Goal: Task Accomplishment & Management: Complete application form

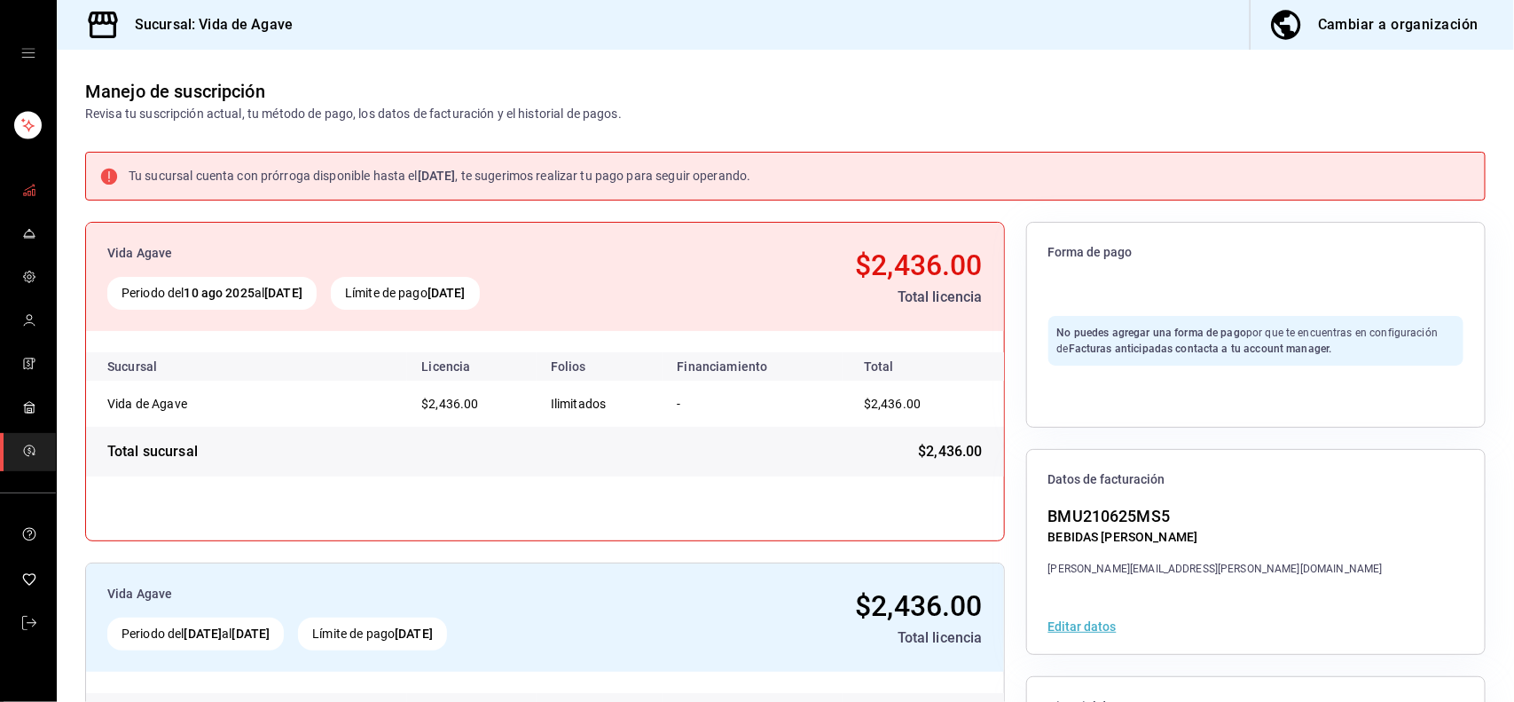
click at [33, 195] on icon "mailbox folders" at bounding box center [29, 190] width 14 height 14
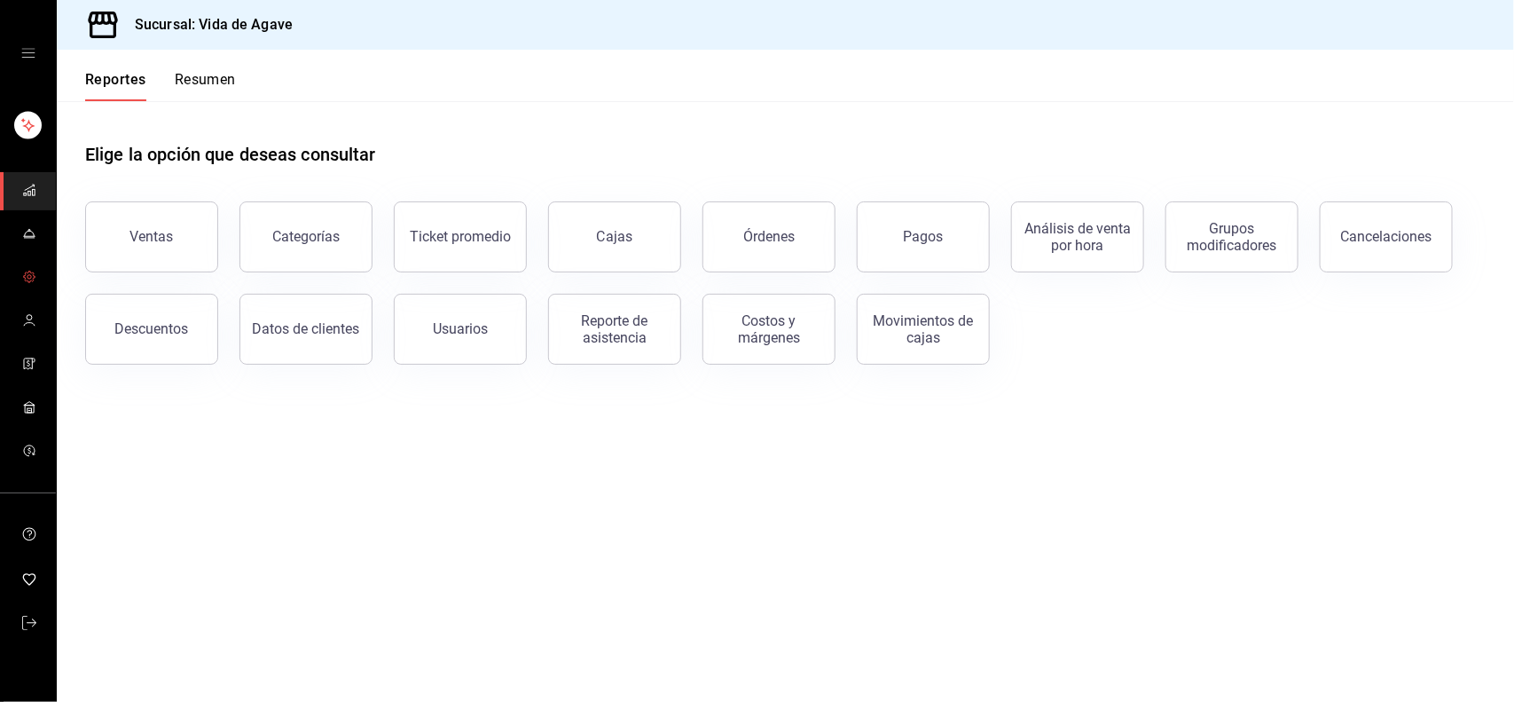
click at [33, 289] on span "mailbox folders" at bounding box center [29, 278] width 14 height 24
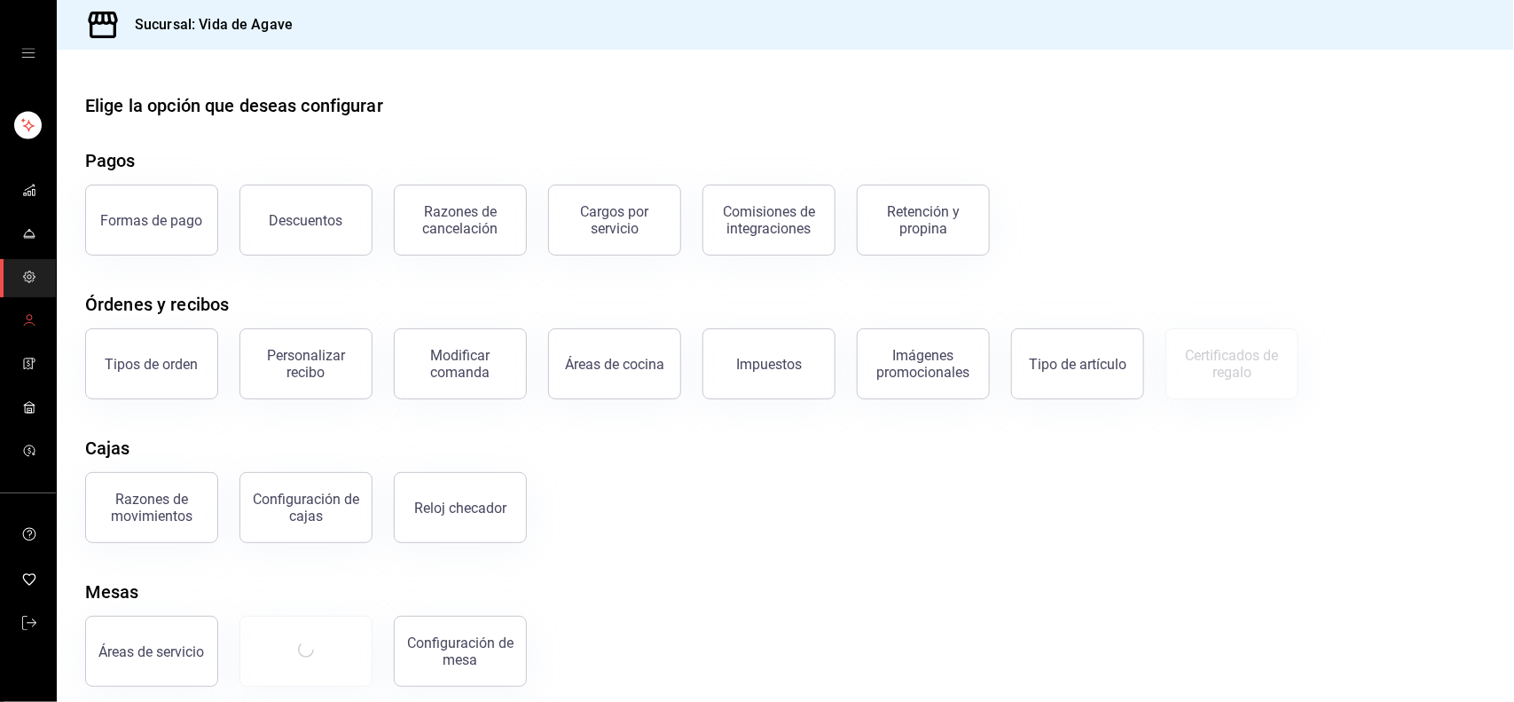
click at [29, 315] on icon "mailbox folders" at bounding box center [29, 320] width 14 height 14
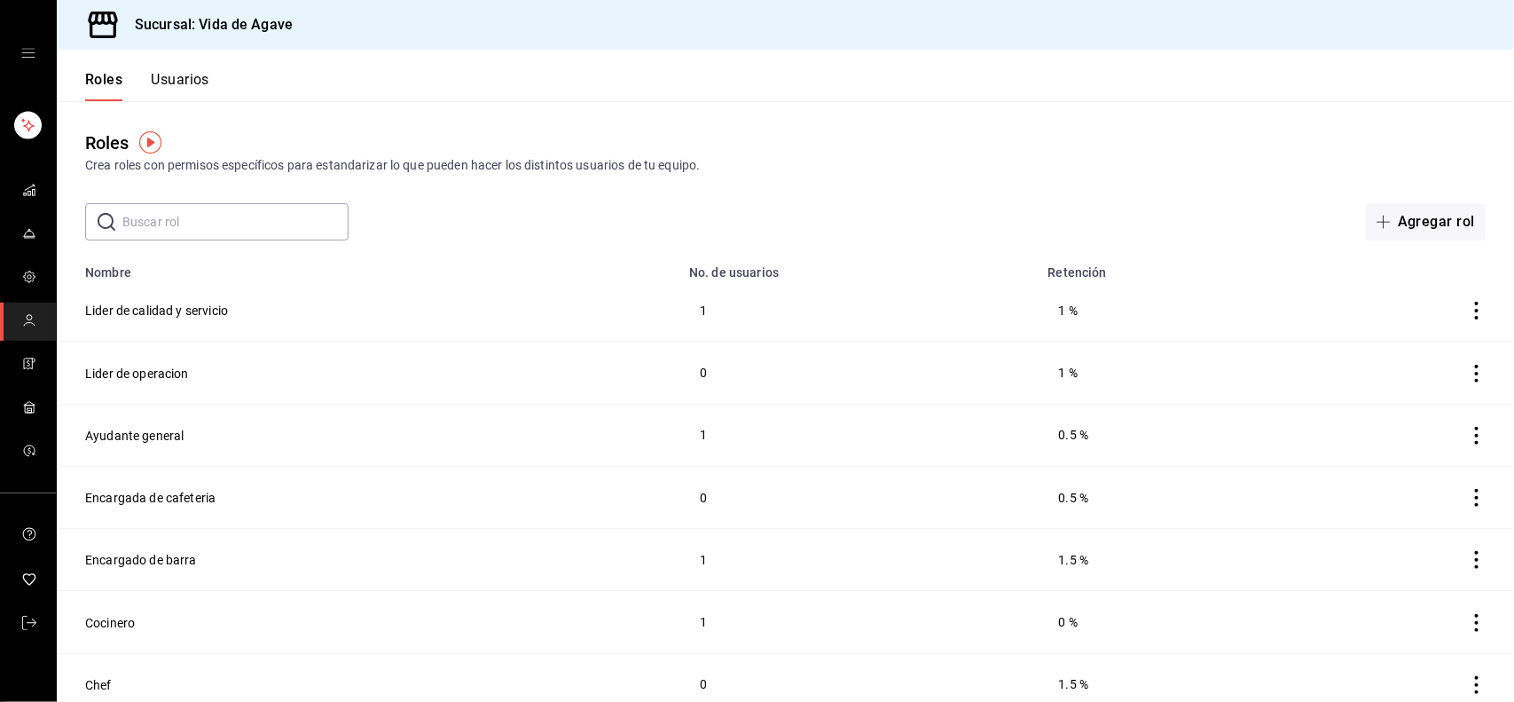
click at [186, 59] on div "Roles Usuarios" at bounding box center [133, 75] width 153 height 51
click at [171, 96] on button "Usuarios" at bounding box center [180, 86] width 59 height 30
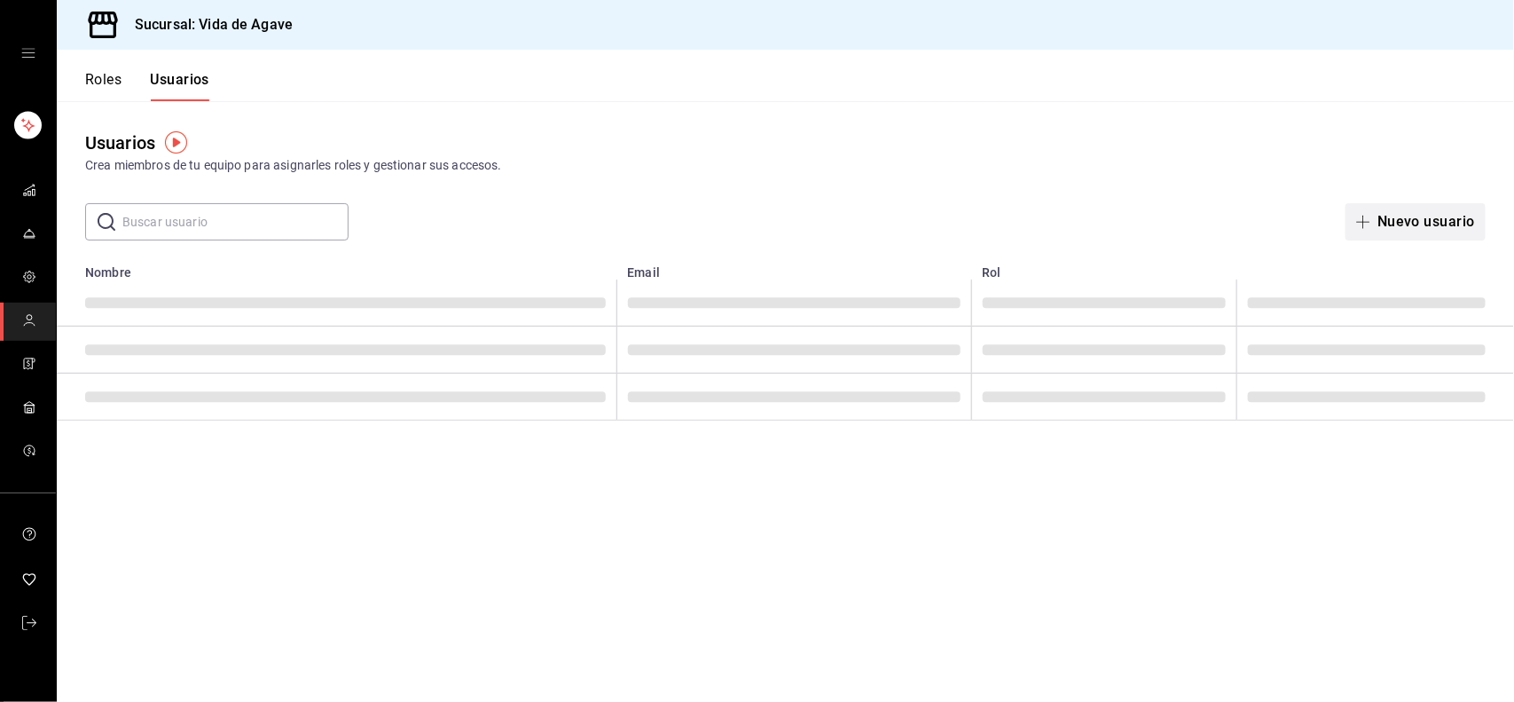
click at [1418, 219] on button "Nuevo usuario" at bounding box center [1416, 221] width 140 height 37
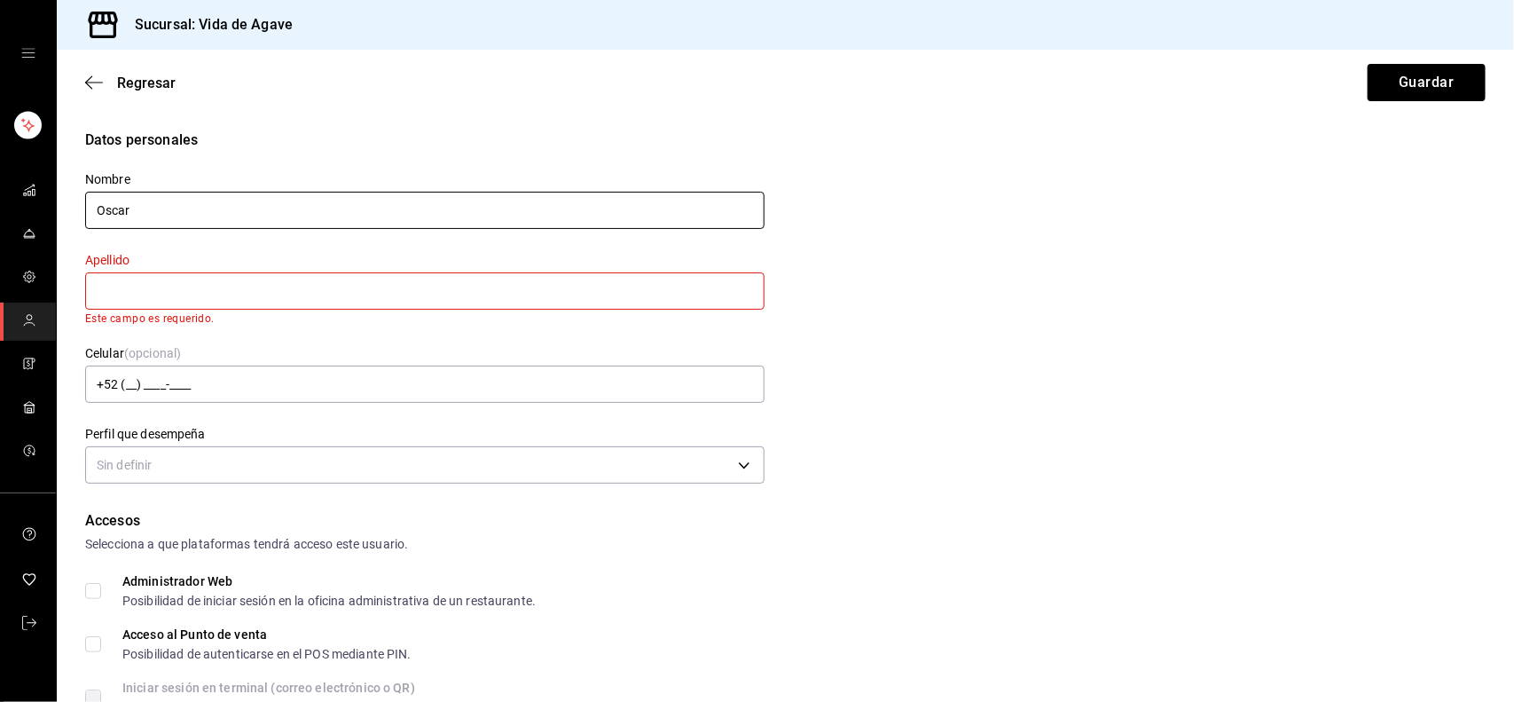
type input "Oscar"
type input "LOYOLA"
click at [405, 393] on div "Nombre [PERSON_NAME] Este campo es requerido. Celular (opcional) +52 (__) ____-…" at bounding box center [414, 320] width 701 height 338
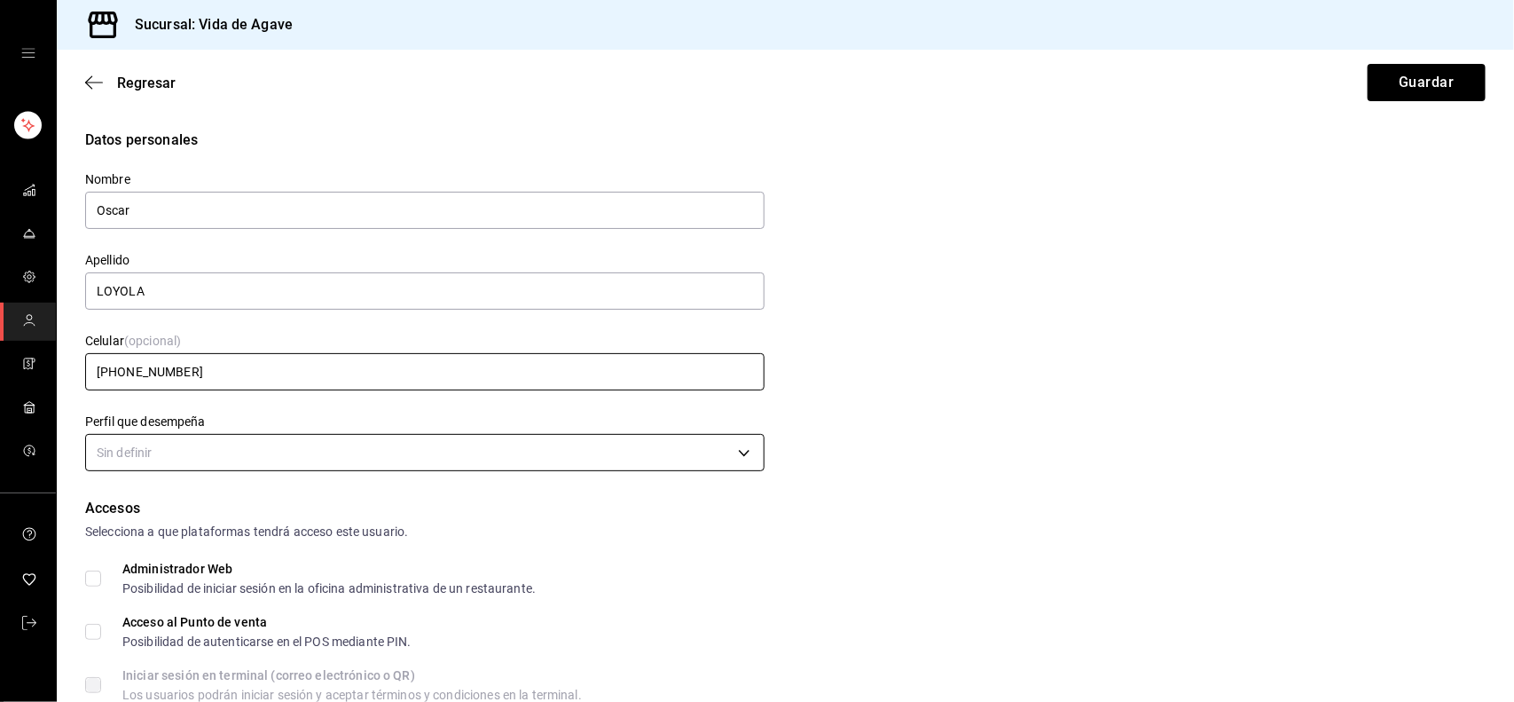
type input "[PHONE_NUMBER]"
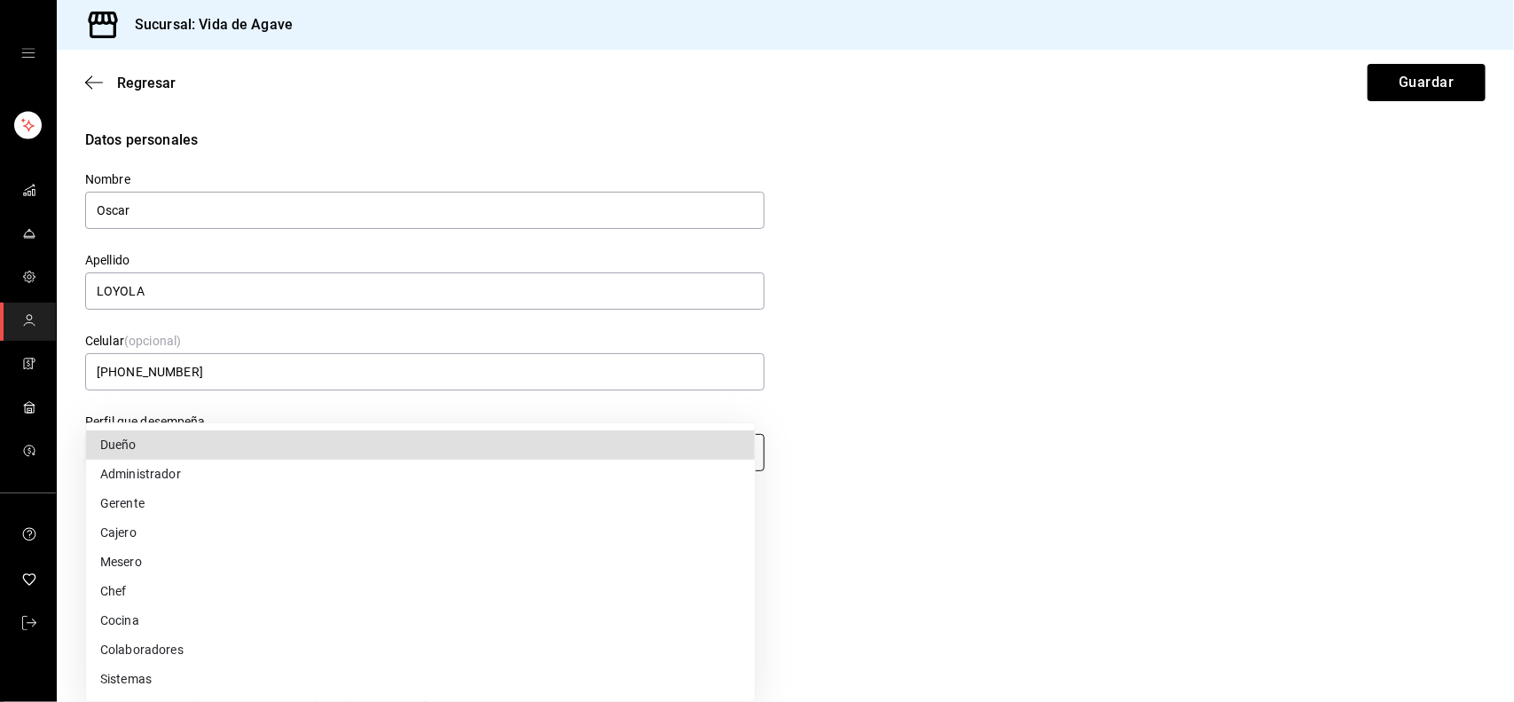
click at [228, 463] on body "Sucursal: Vida de Agave Regresar Guardar Datos personales Nombre [PERSON_NAME] …" at bounding box center [757, 351] width 1514 height 702
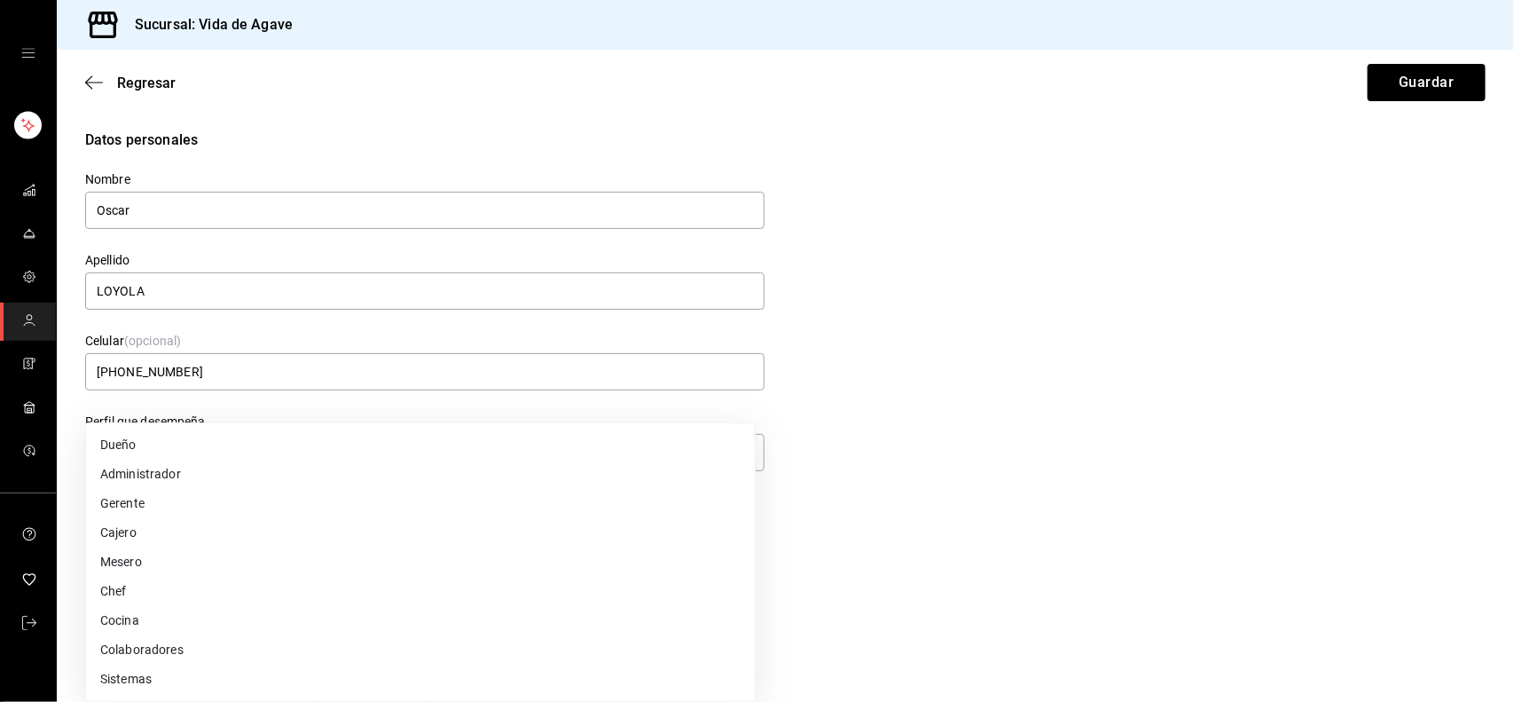
click at [130, 621] on li "Cocina" at bounding box center [420, 620] width 669 height 29
type input "KITCHEN"
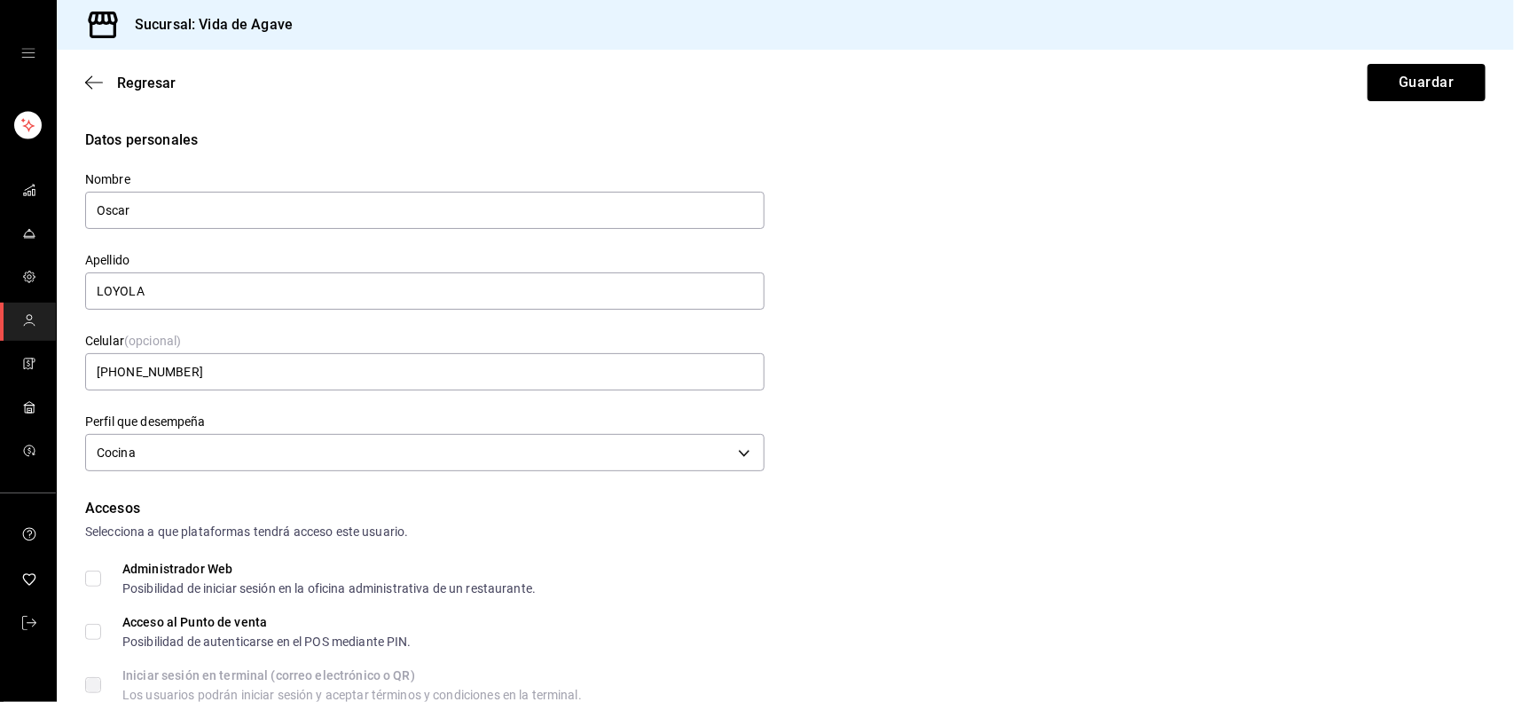
click at [1011, 295] on div "Datos personales Nombre [PERSON_NAME] Celular (opcional) [PHONE_NUMBER] Perfil …" at bounding box center [785, 303] width 1401 height 347
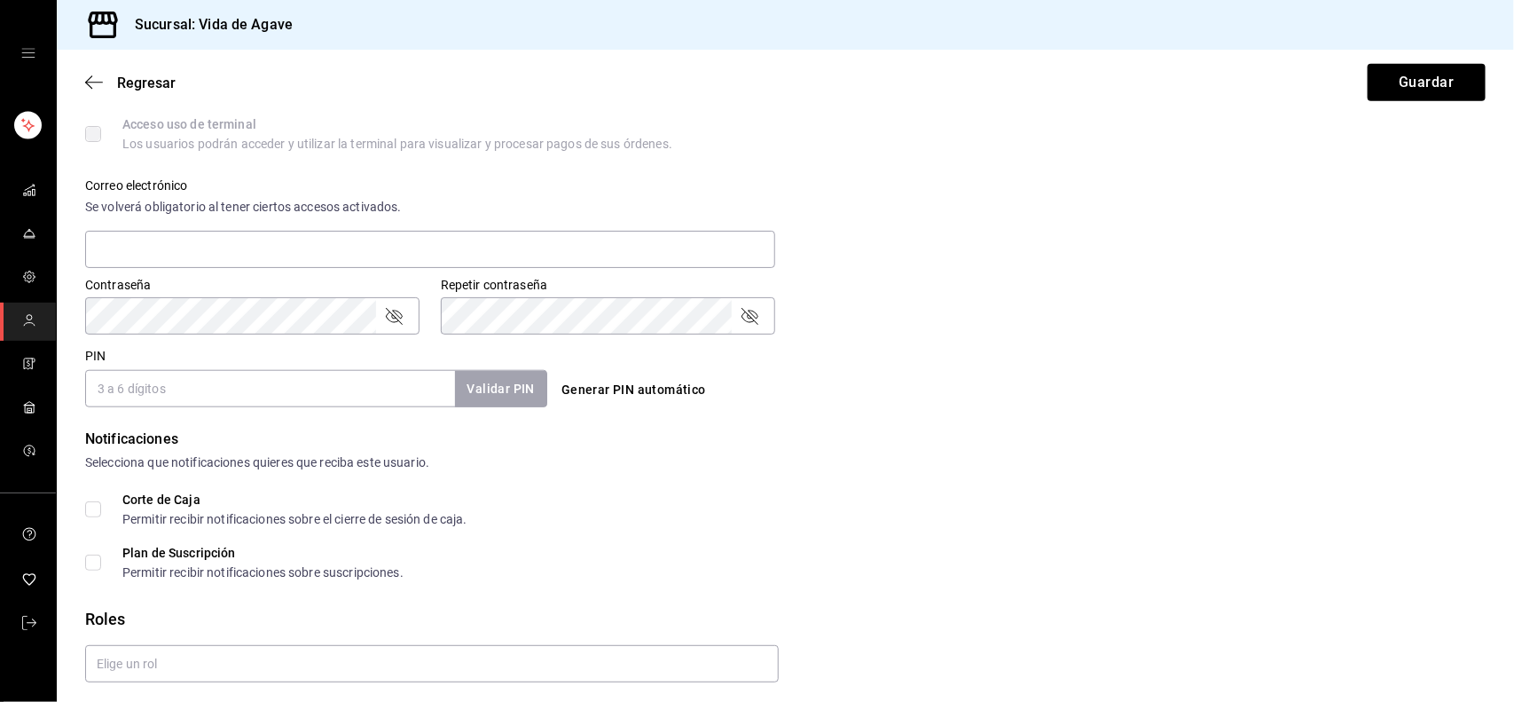
scroll to position [662, 0]
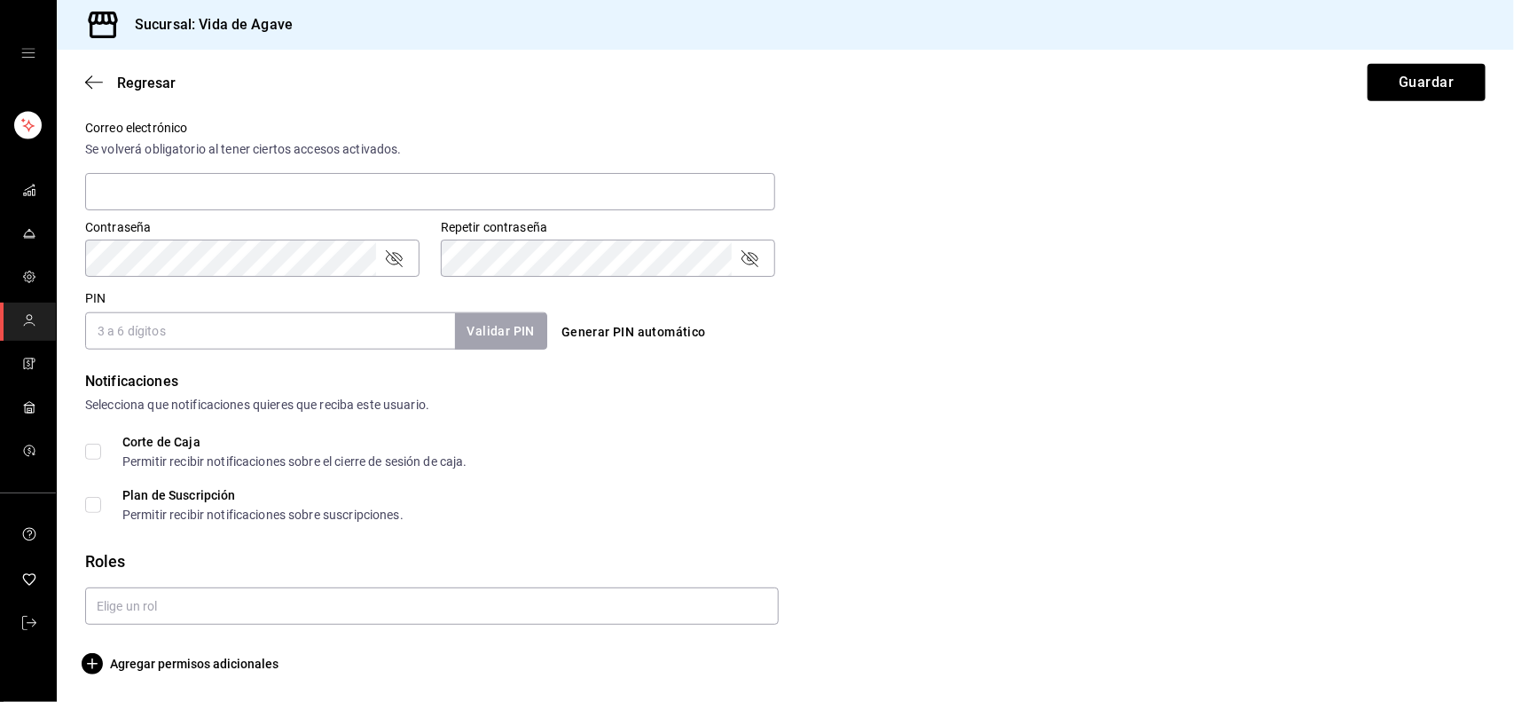
click at [262, 347] on input "PIN" at bounding box center [270, 330] width 370 height 37
type input "33322"
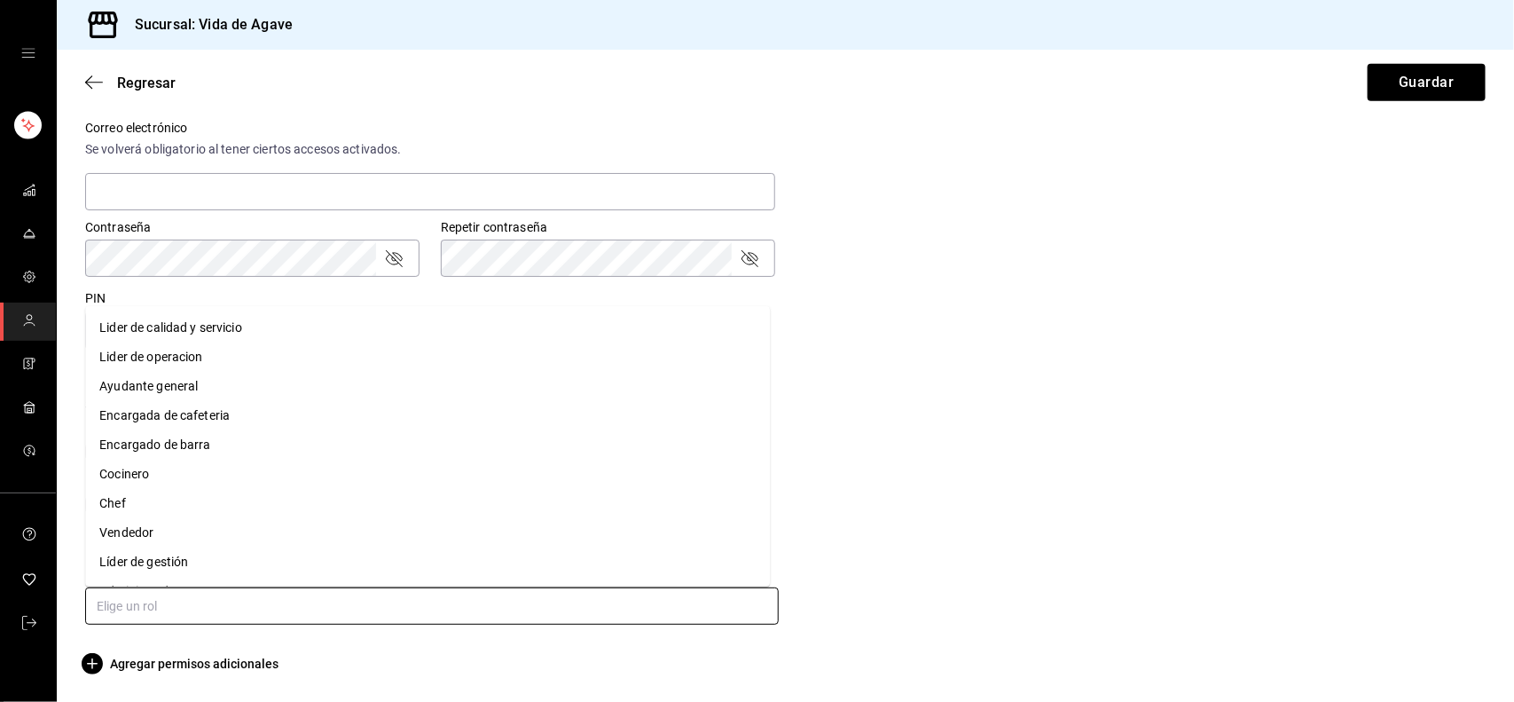
click at [222, 599] on input "text" at bounding box center [432, 605] width 694 height 37
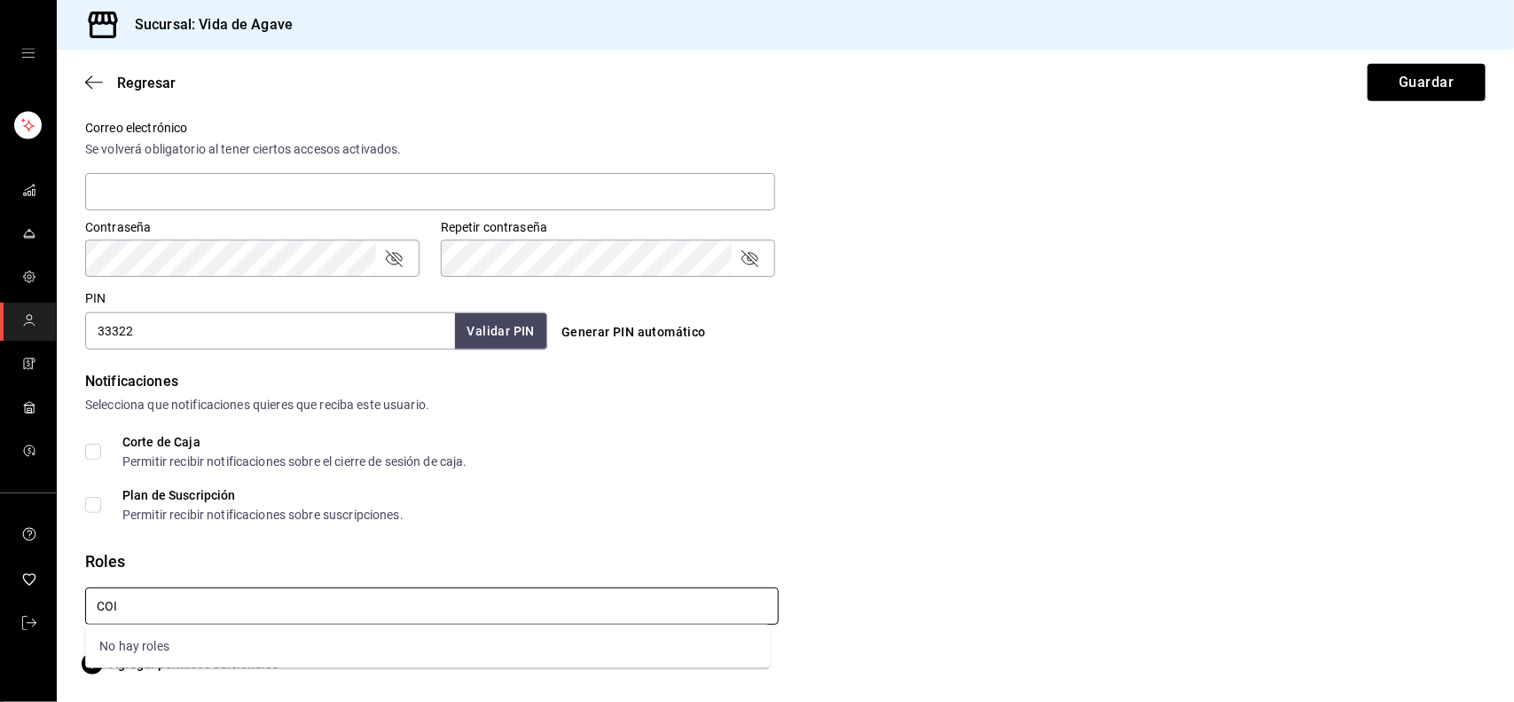
type input "CO"
click at [174, 643] on li "Cocinero" at bounding box center [427, 646] width 685 height 29
checkbox input "true"
click at [1186, 397] on div "Selecciona que notificaciones quieres que reciba este usuario." at bounding box center [785, 405] width 1401 height 19
click at [1381, 82] on button "Guardar" at bounding box center [1427, 82] width 118 height 37
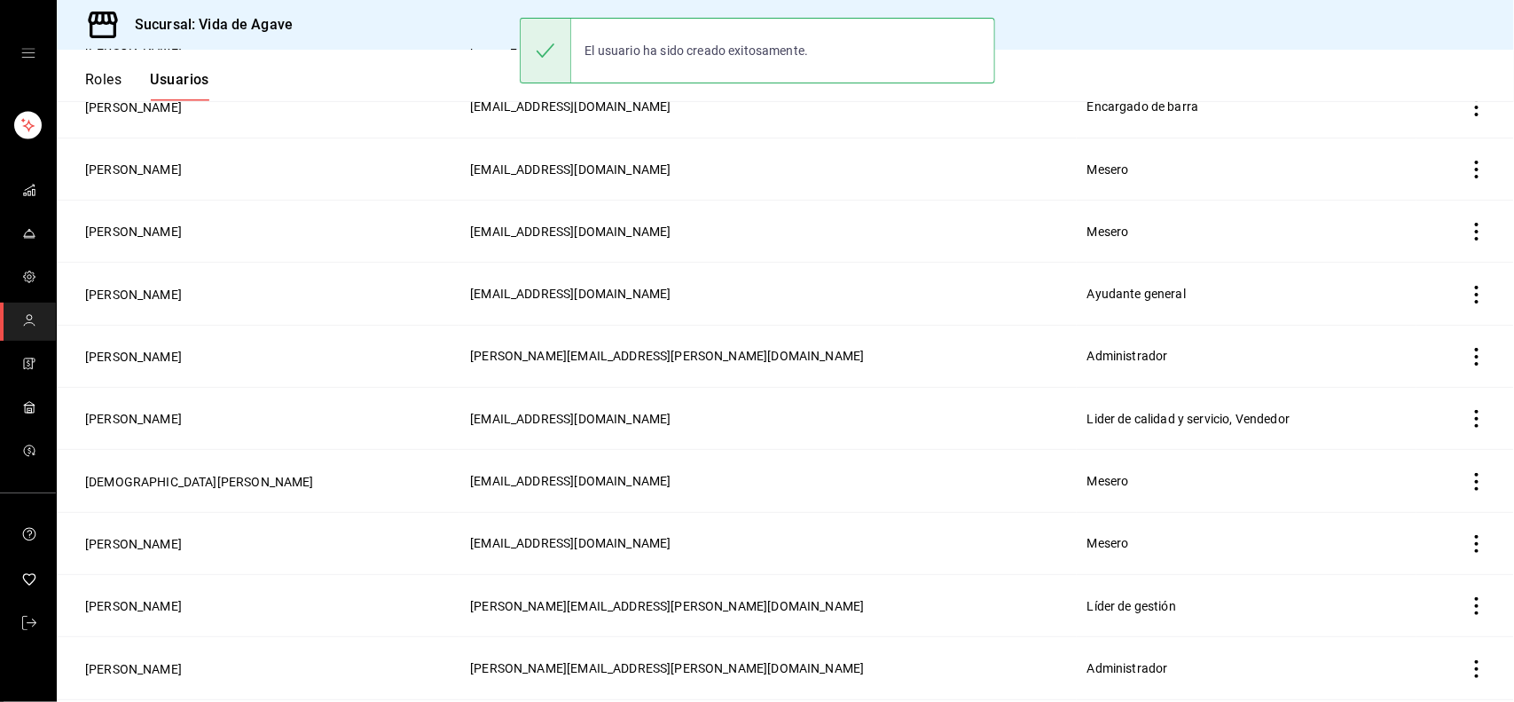
scroll to position [390, 0]
